Goal: Task Accomplishment & Management: Use online tool/utility

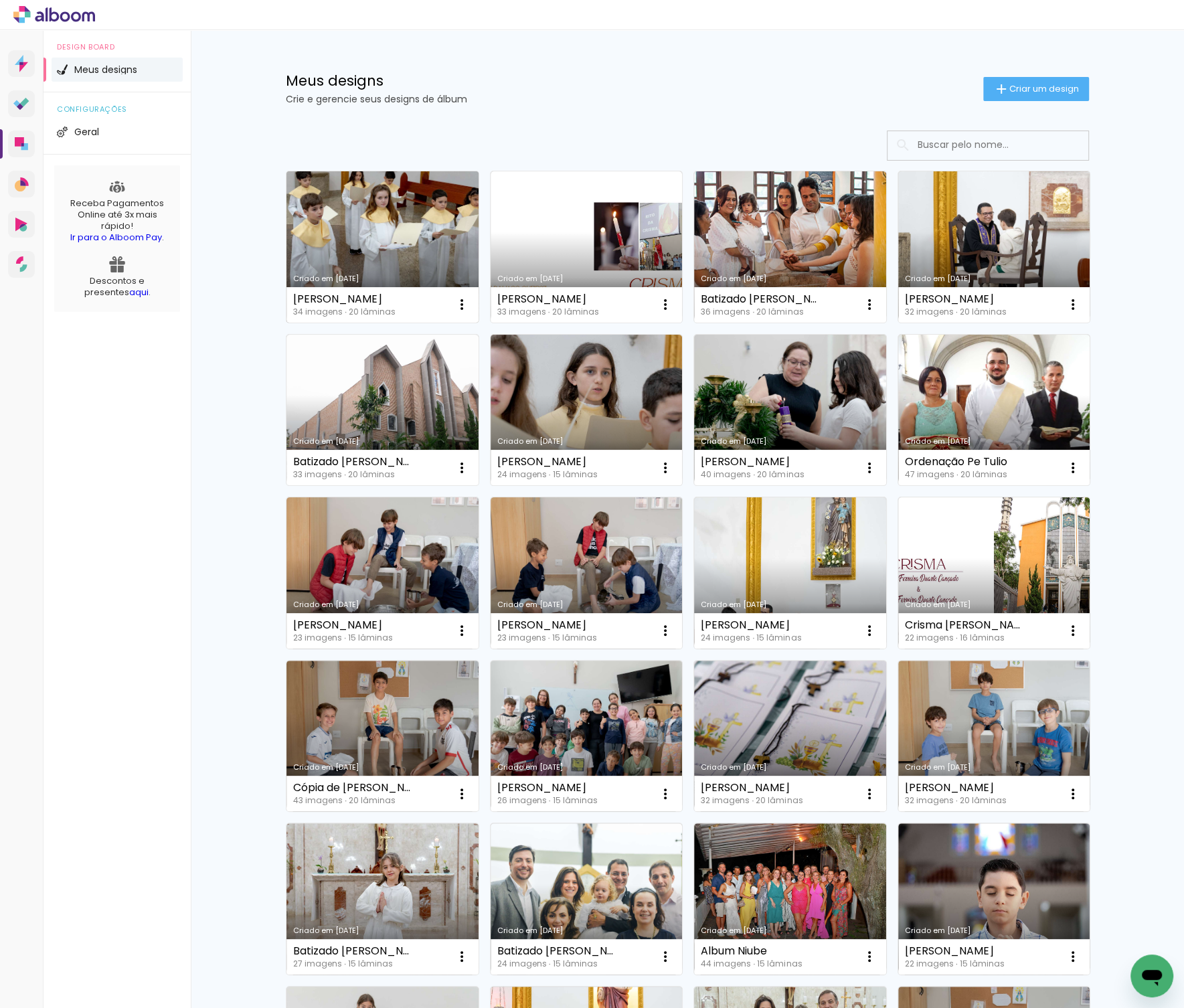
click at [388, 240] on link "Criado em [DATE]" at bounding box center [383, 247] width 192 height 151
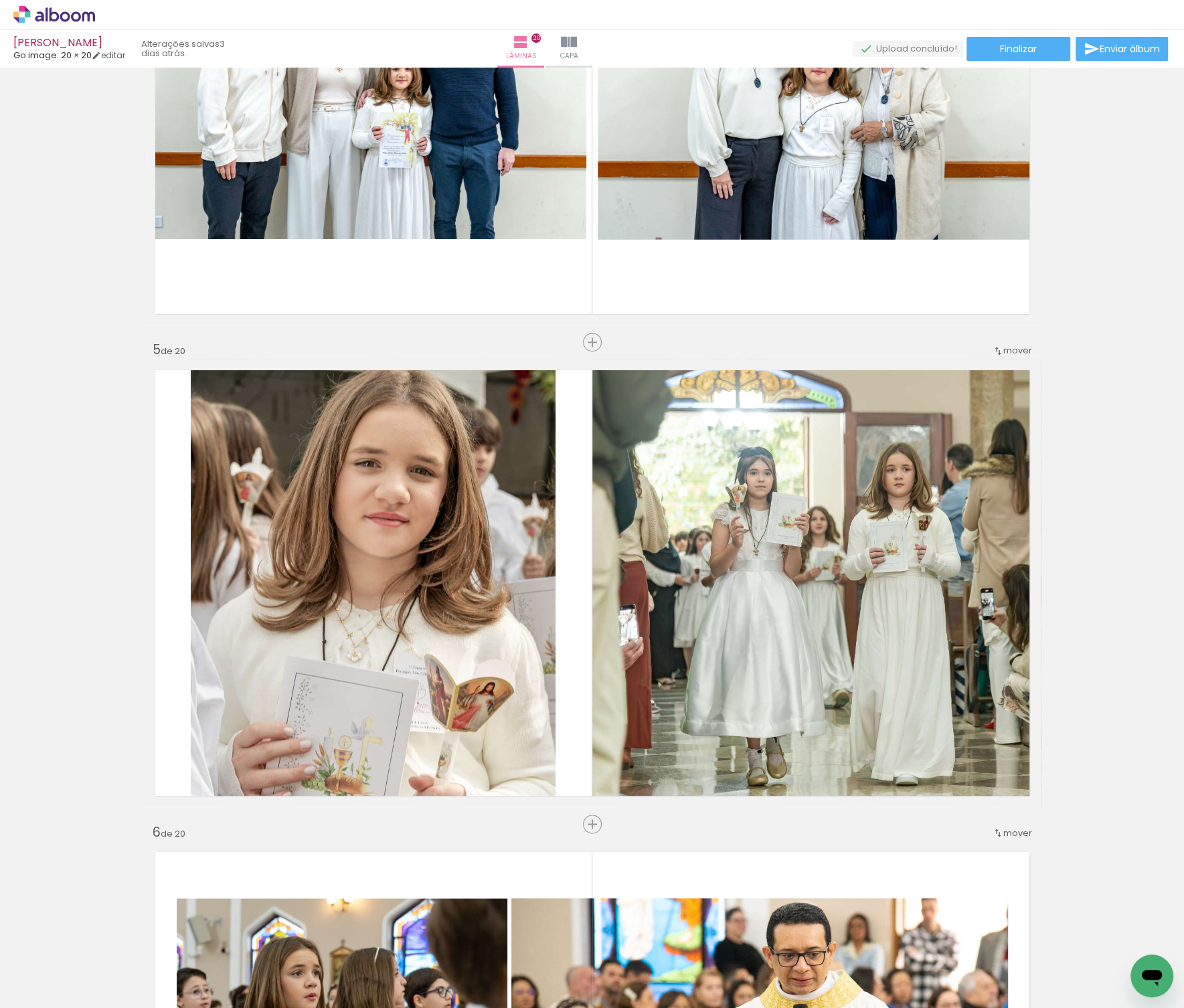
scroll to position [1677, 0]
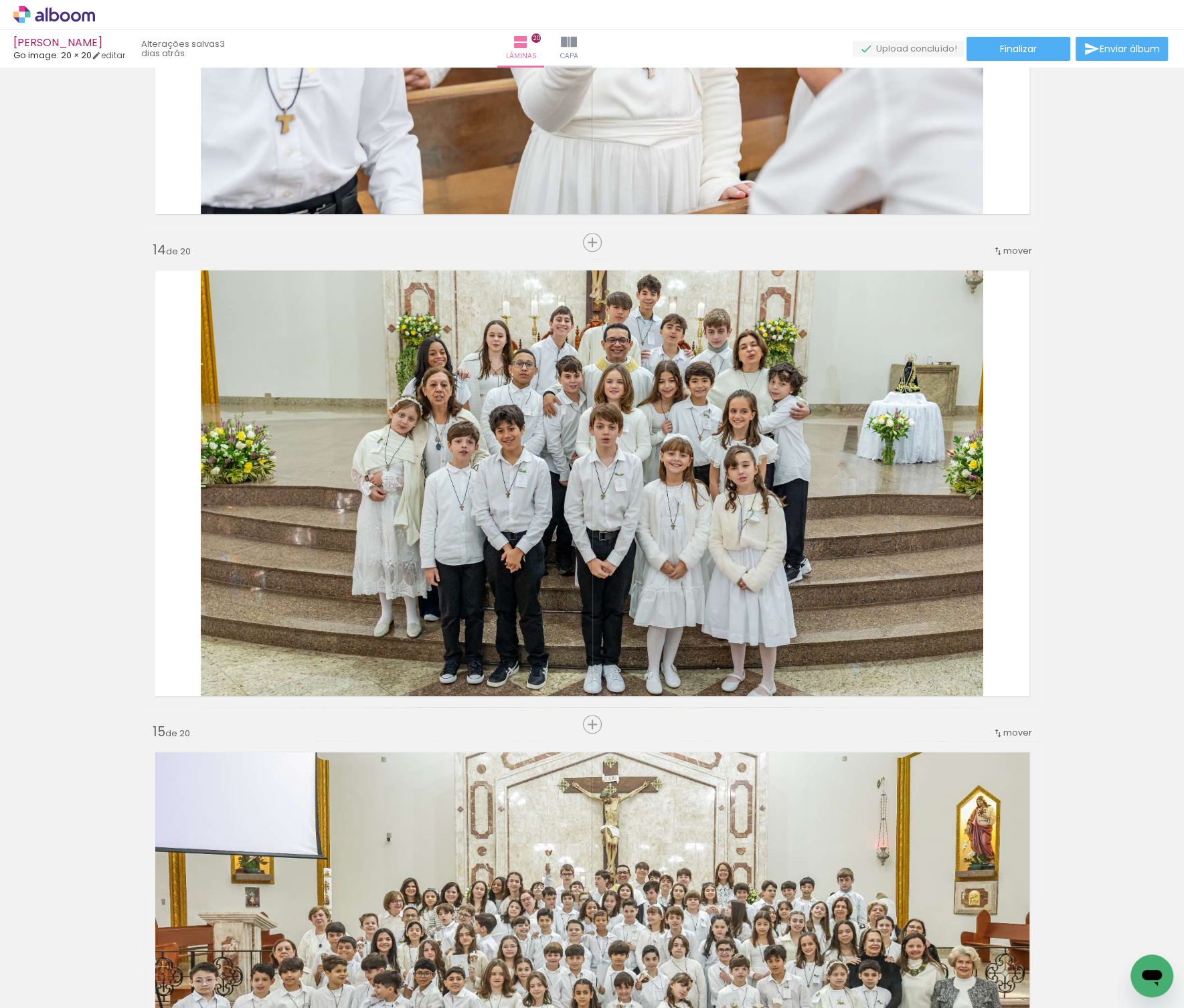
scroll to position [6113, 0]
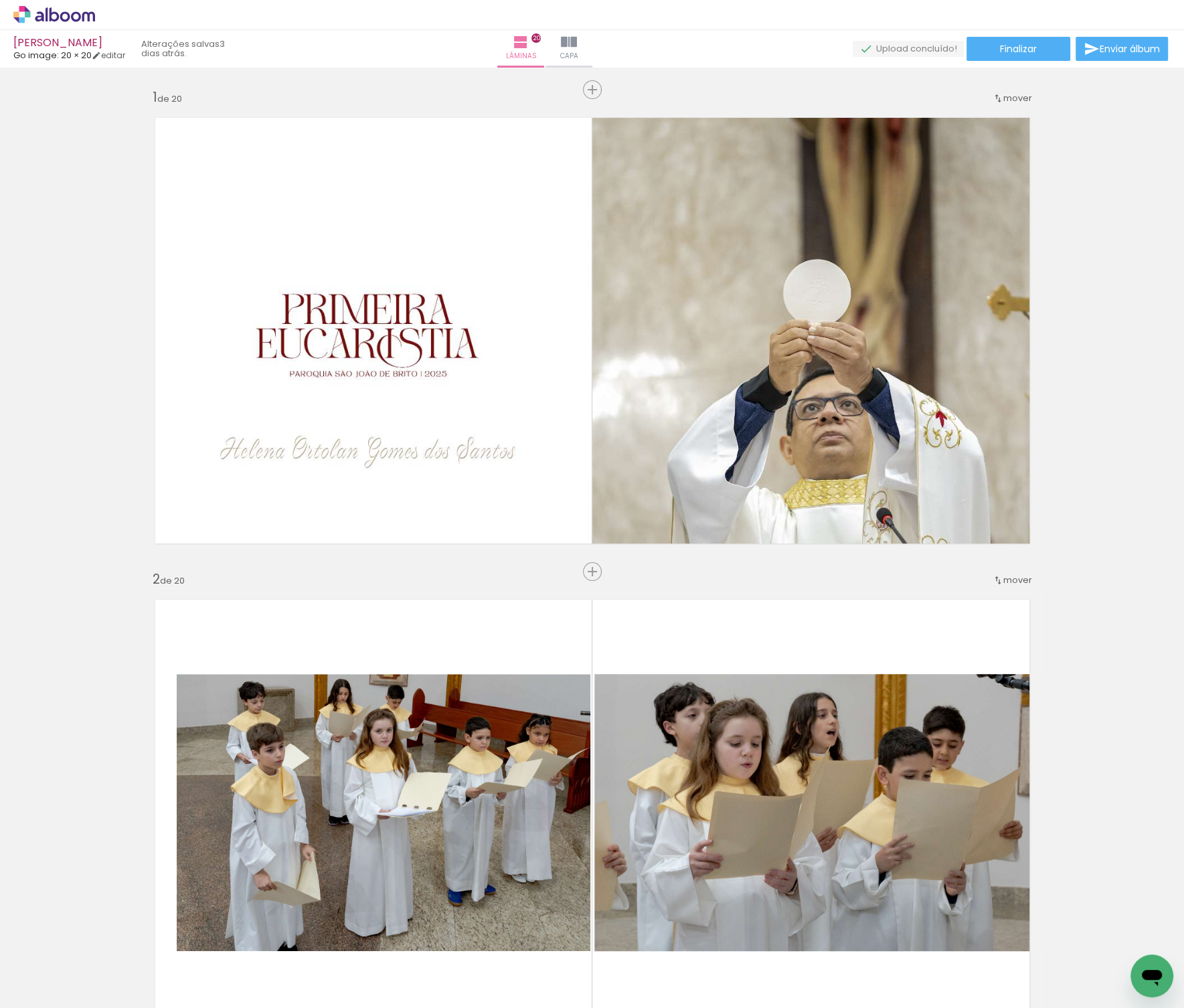
scroll to position [6113, 0]
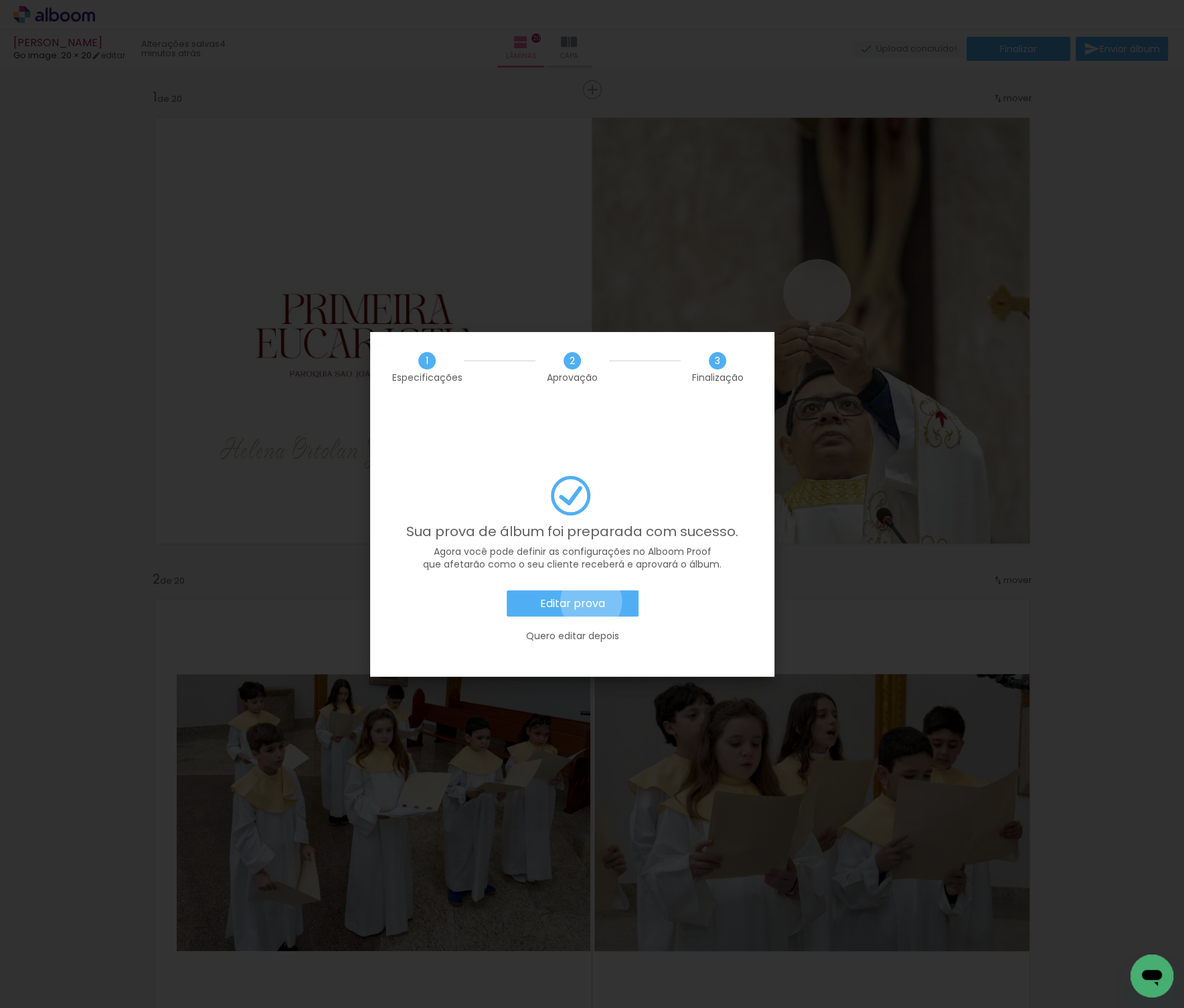
click at [0, 0] on slot "Editar prova" at bounding box center [0, 0] width 0 height 0
